Goal: Information Seeking & Learning: Learn about a topic

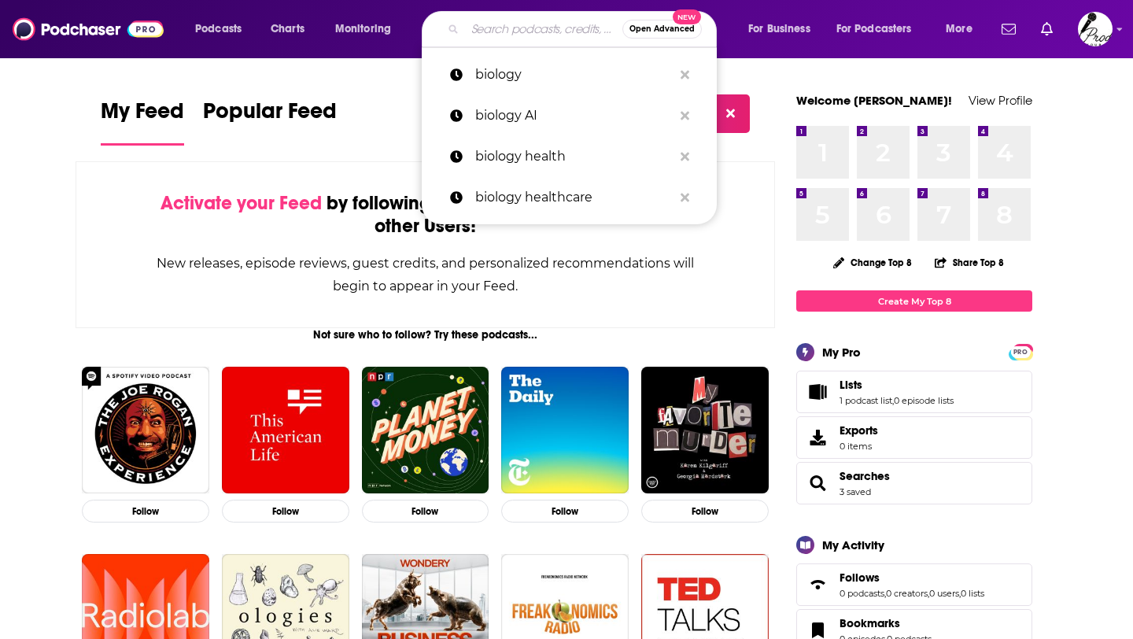
click at [510, 31] on input "Search podcasts, credits, & more..." at bounding box center [543, 29] width 157 height 25
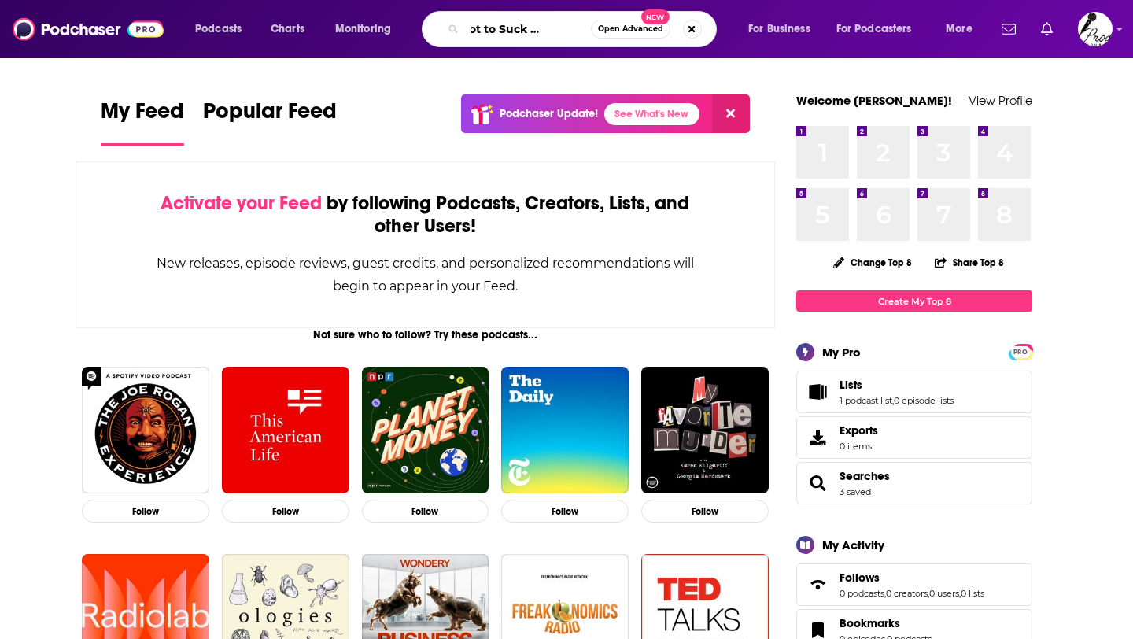
scroll to position [0, 47]
type input "How Not to Suck at Divroce"
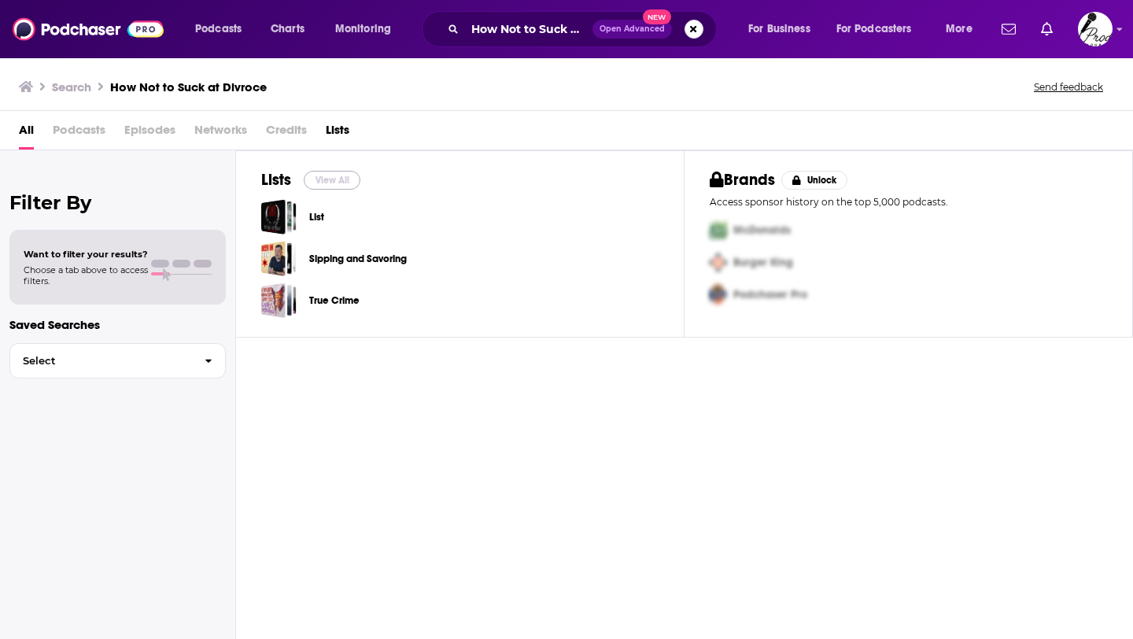
click at [327, 184] on button "View All" at bounding box center [332, 180] width 57 height 19
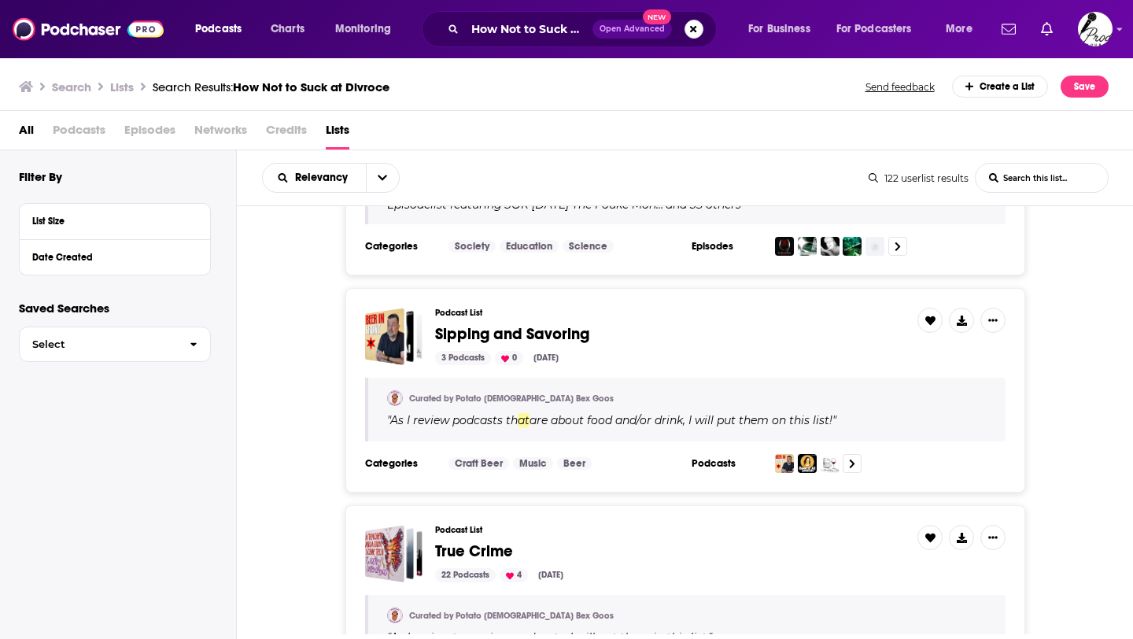
scroll to position [289, 0]
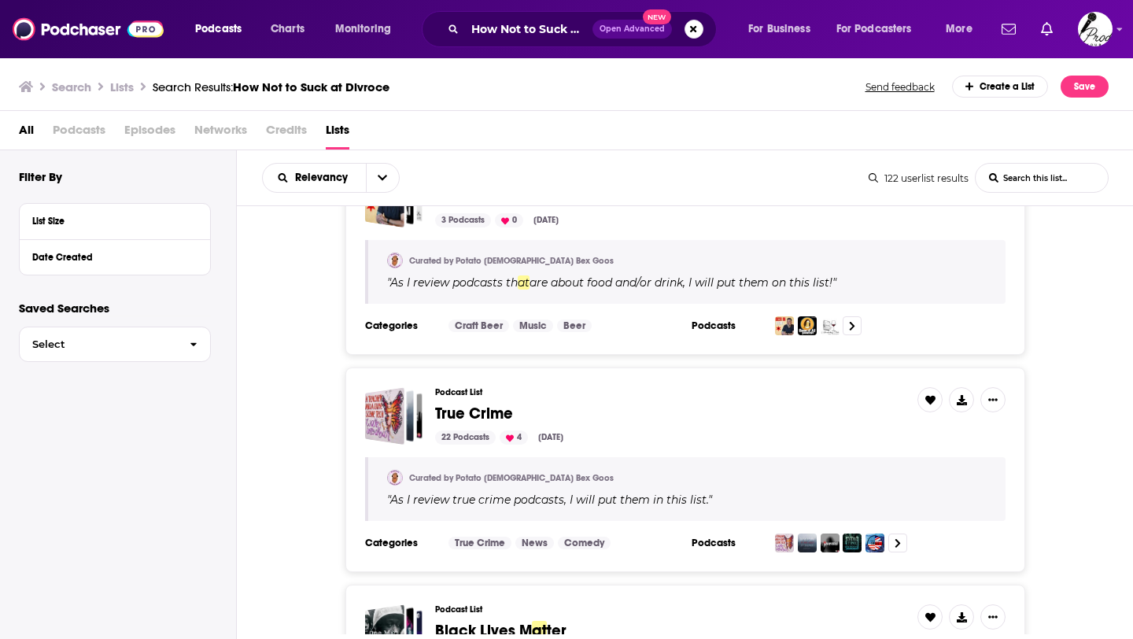
click at [80, 131] on span "Podcasts" at bounding box center [79, 133] width 53 height 32
click at [73, 128] on span "Podcasts" at bounding box center [79, 133] width 53 height 32
click at [24, 128] on span "All" at bounding box center [26, 133] width 15 height 32
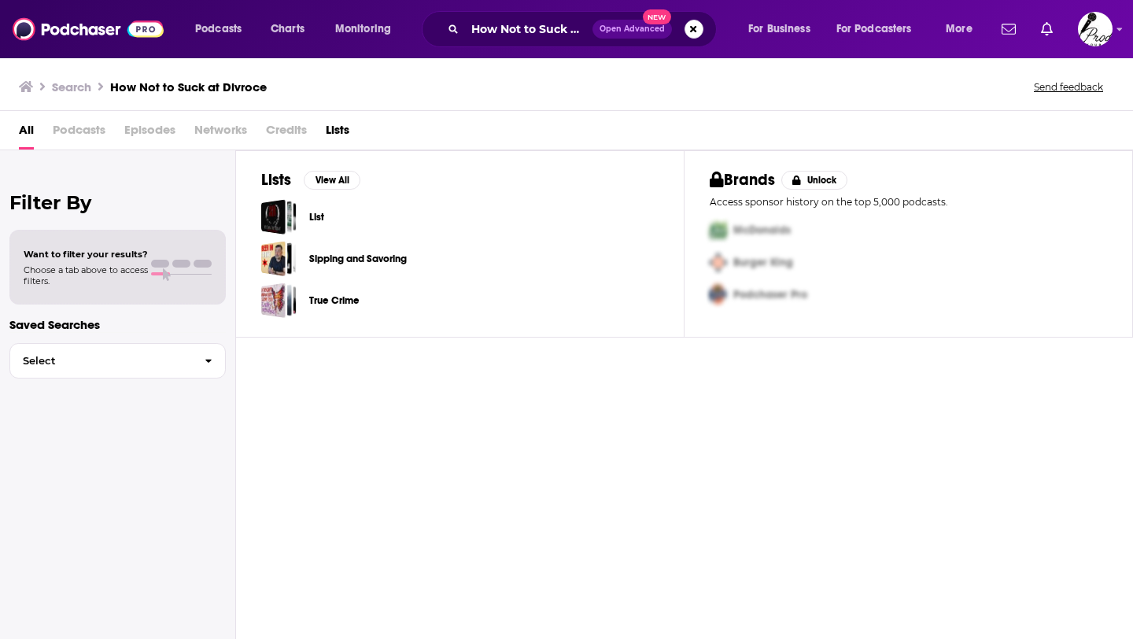
click at [91, 129] on span "Podcasts" at bounding box center [79, 133] width 53 height 32
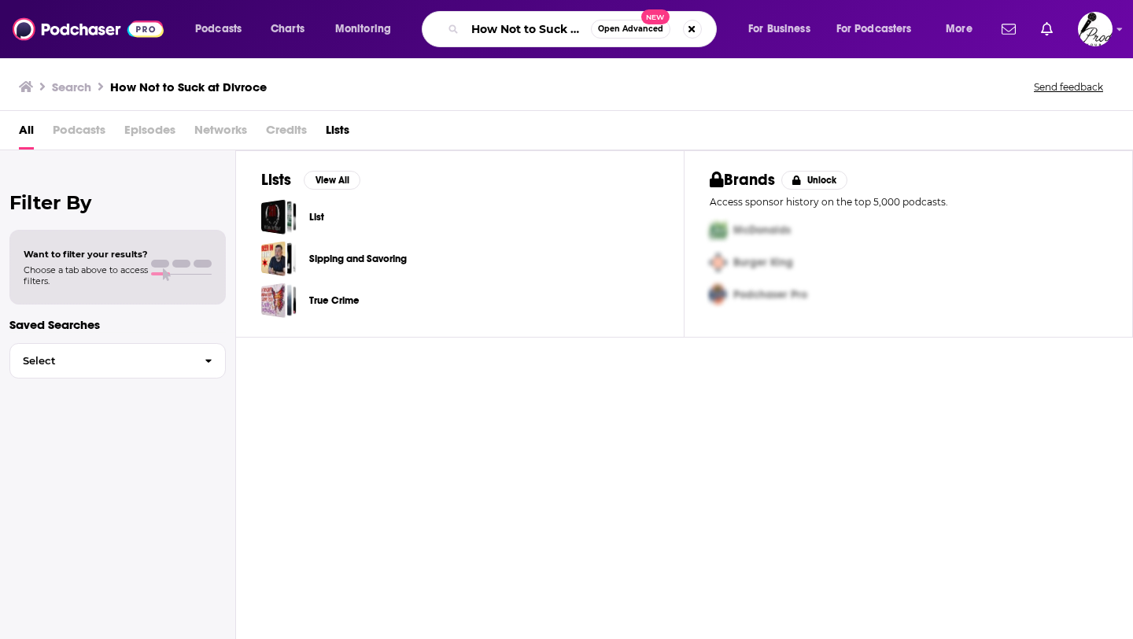
click at [538, 18] on input "How Not to Suck at Divroce" at bounding box center [528, 29] width 126 height 25
click at [562, 32] on input "How Not to Suck at Divroce" at bounding box center [528, 29] width 126 height 25
click at [694, 28] on button "Search podcasts, credits, & more..." at bounding box center [692, 29] width 19 height 19
type input "h"
click at [208, 26] on span "Podcasts" at bounding box center [218, 29] width 46 height 22
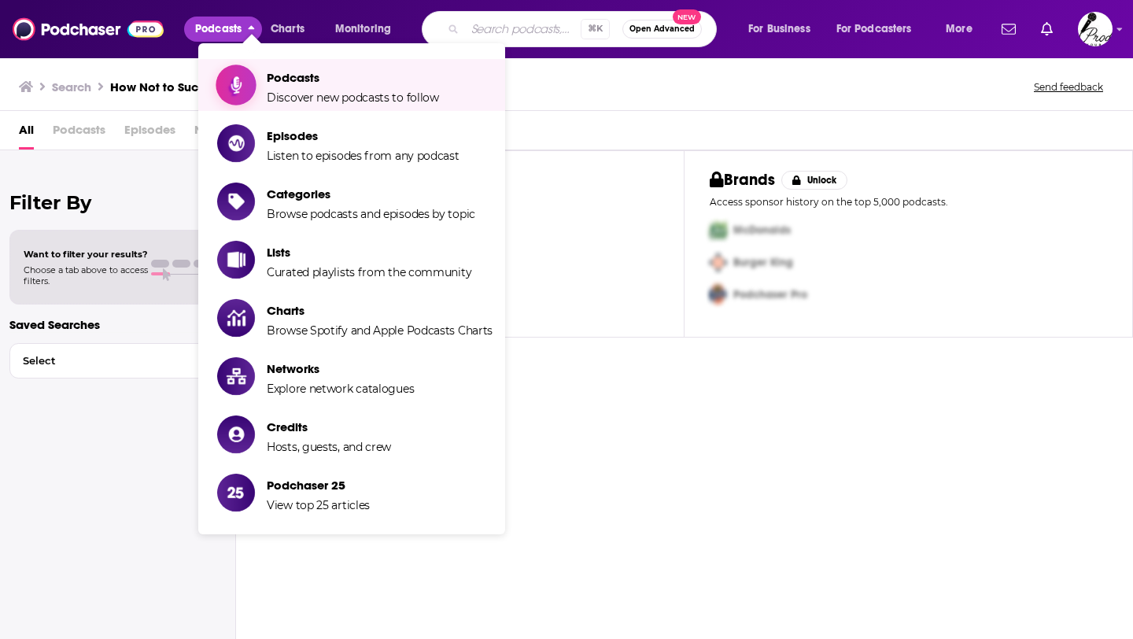
click at [350, 79] on span "Podcasts" at bounding box center [353, 77] width 172 height 15
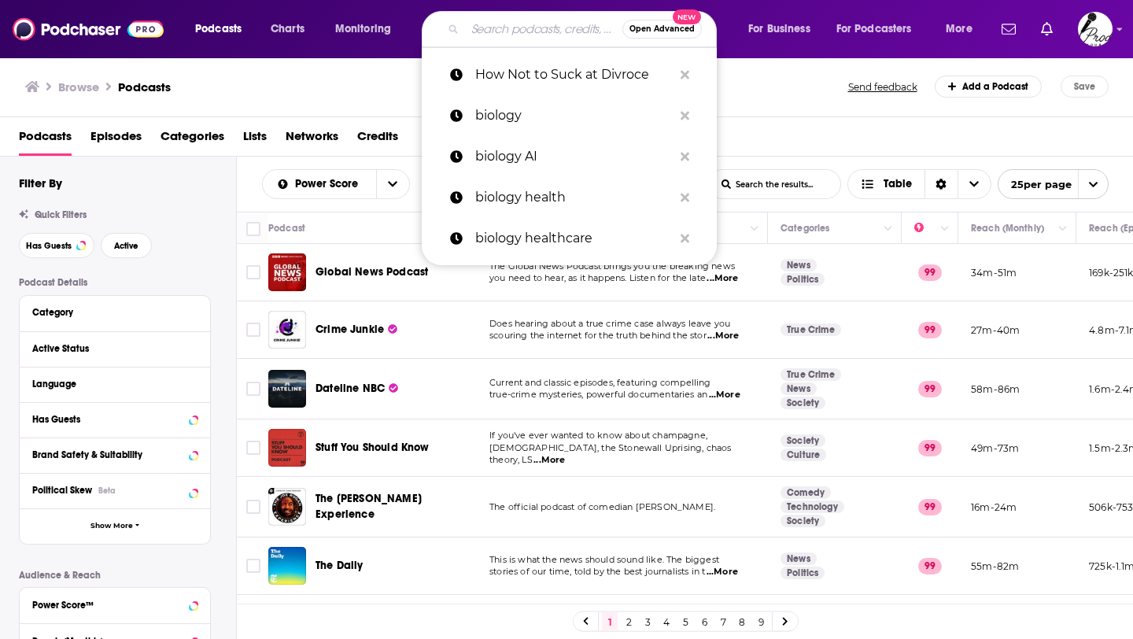
click at [530, 35] on input "Search podcasts, credits, & more..." at bounding box center [543, 29] width 157 height 25
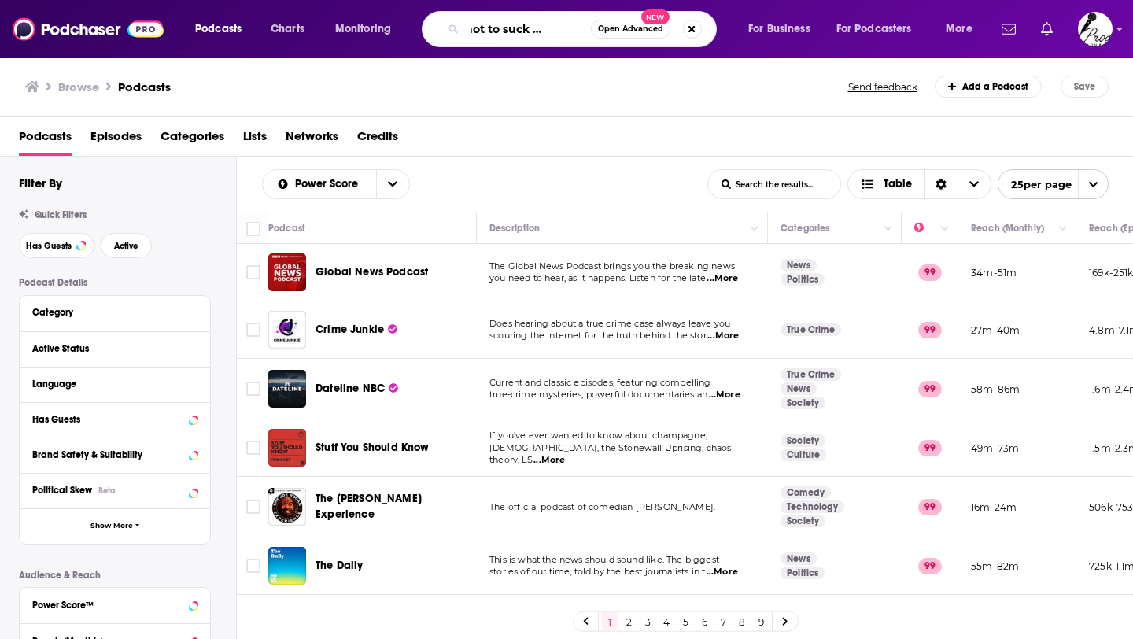
type input "how not to suck at divorce"
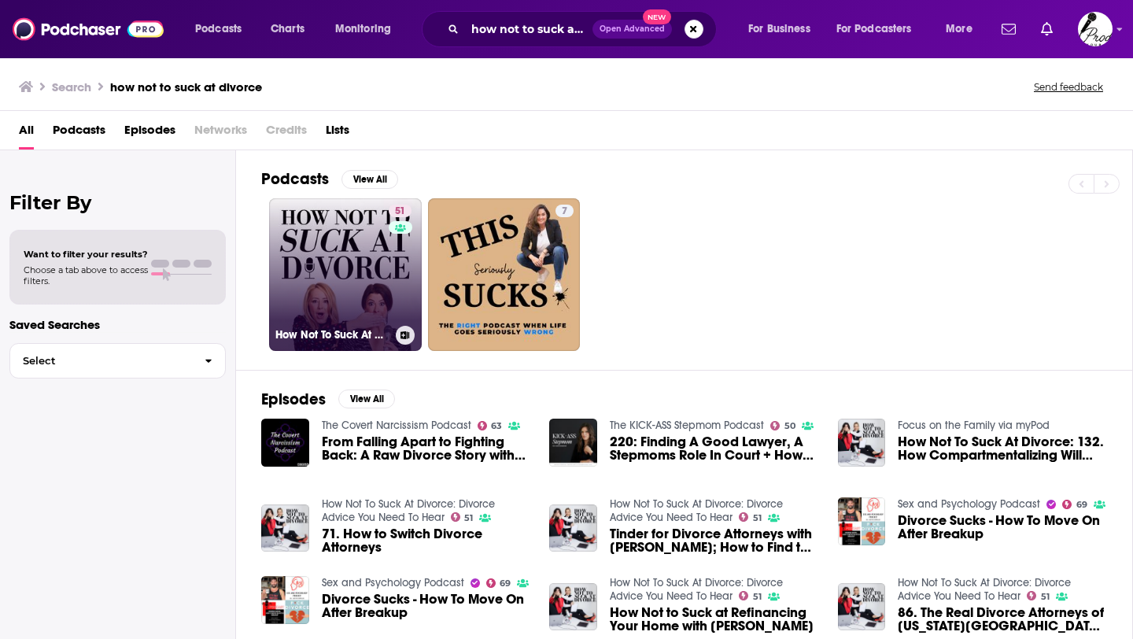
click at [332, 270] on link "51 How Not To Suck At Divorce: Divorce Advice You Need To Hear" at bounding box center [345, 274] width 153 height 153
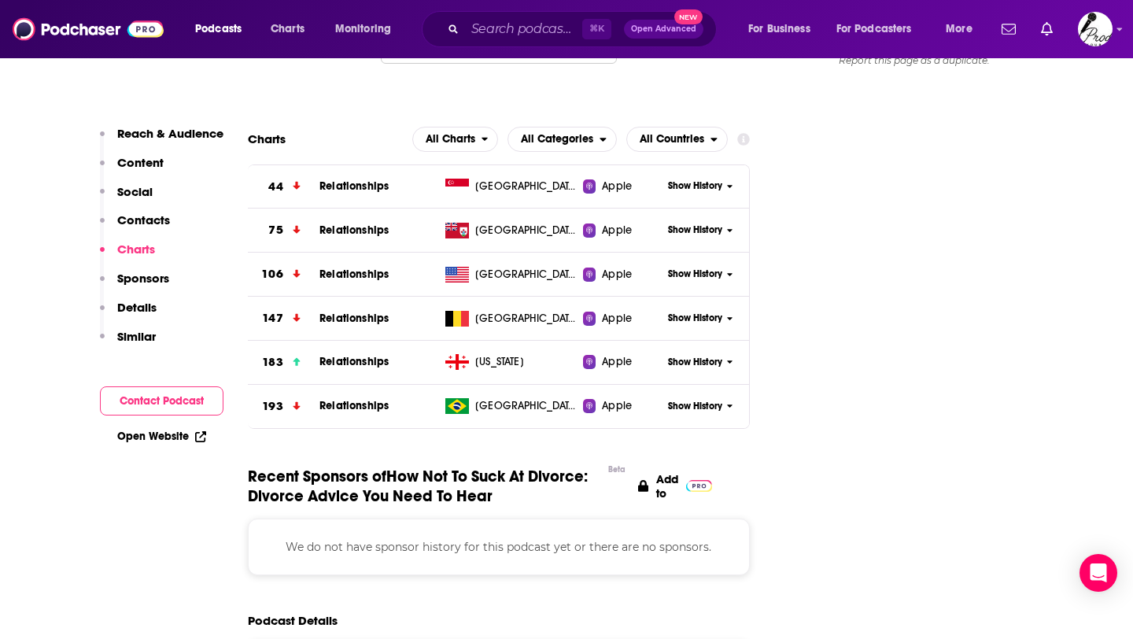
scroll to position [1857, 0]
